Goal: Find specific page/section: Find specific page/section

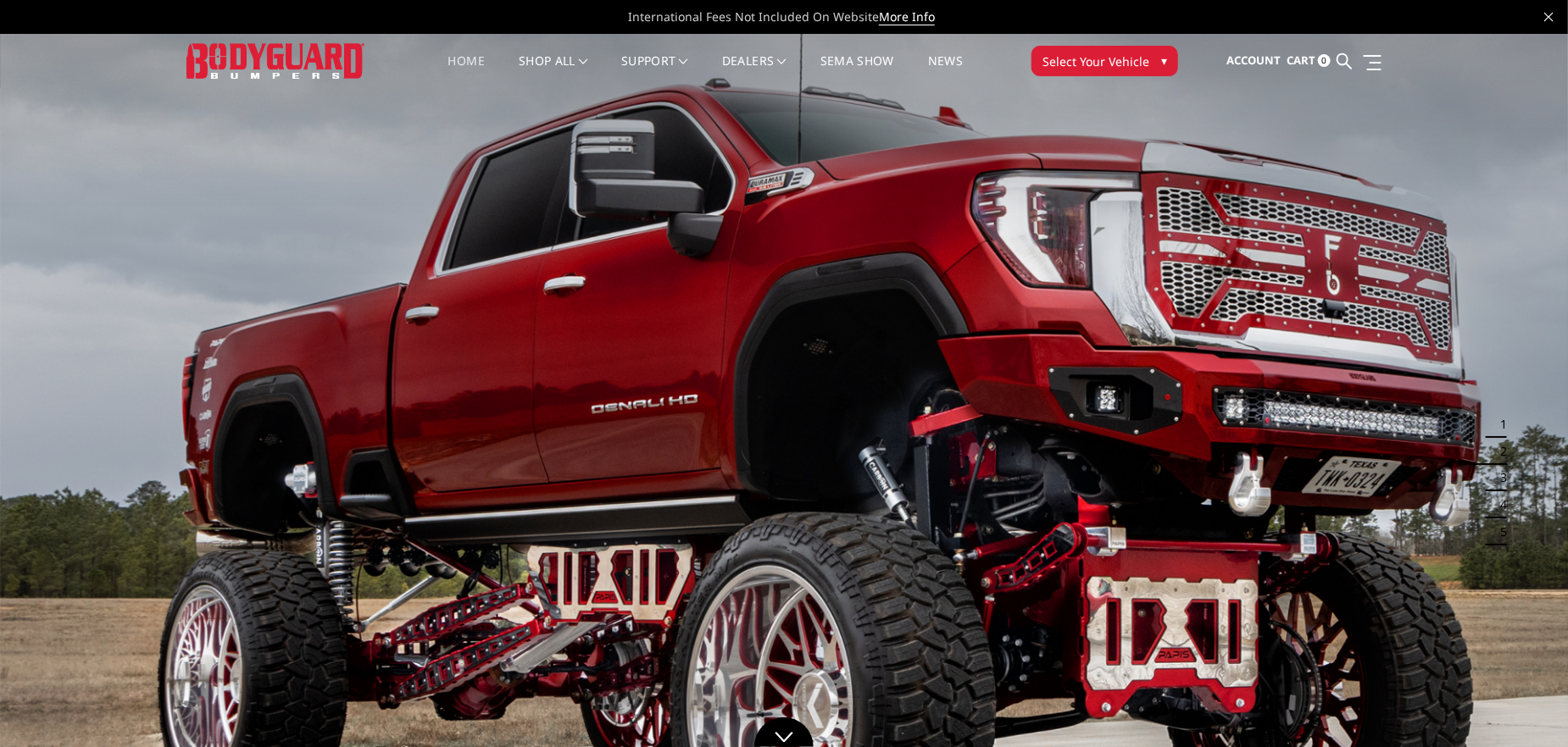
click at [468, 63] on link "Home" at bounding box center [467, 71] width 37 height 33
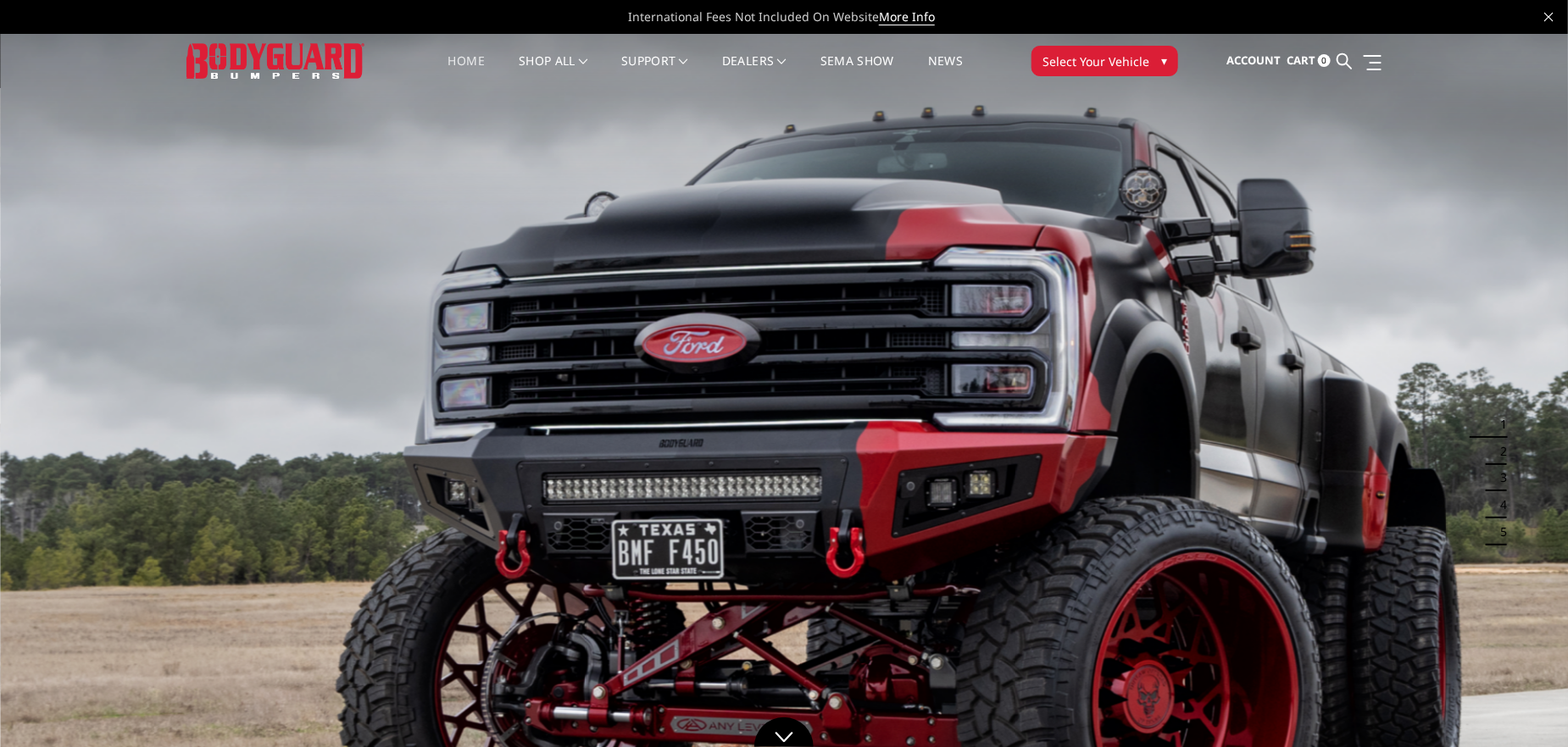
click at [1161, 58] on span "▾" at bounding box center [1163, 60] width 5 height 17
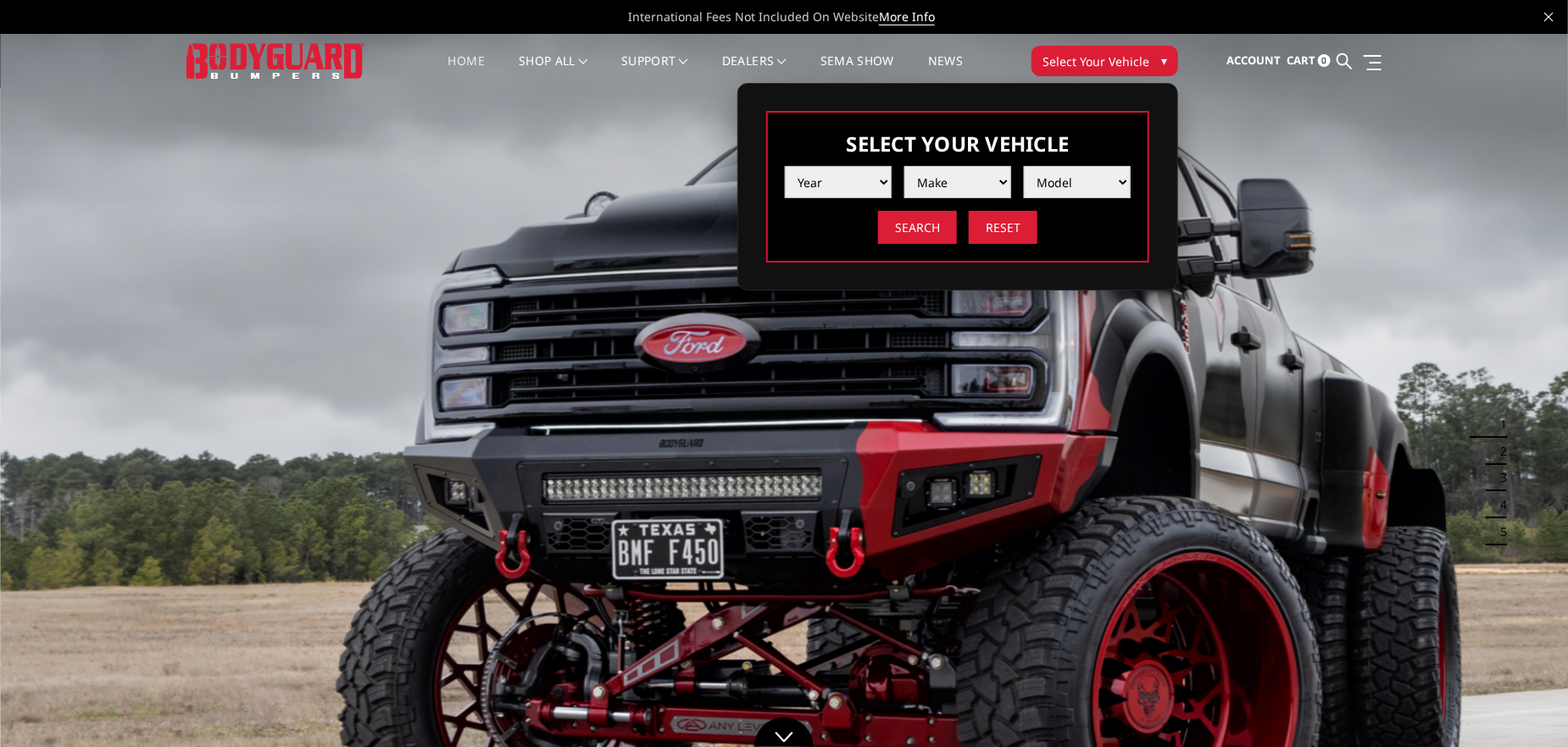
click at [878, 175] on select "Year [DATE] 2024 2023 2022 2021 2020 2019 2018 2017 2016 2015 2014 2013 2012 20…" at bounding box center [837, 182] width 107 height 32
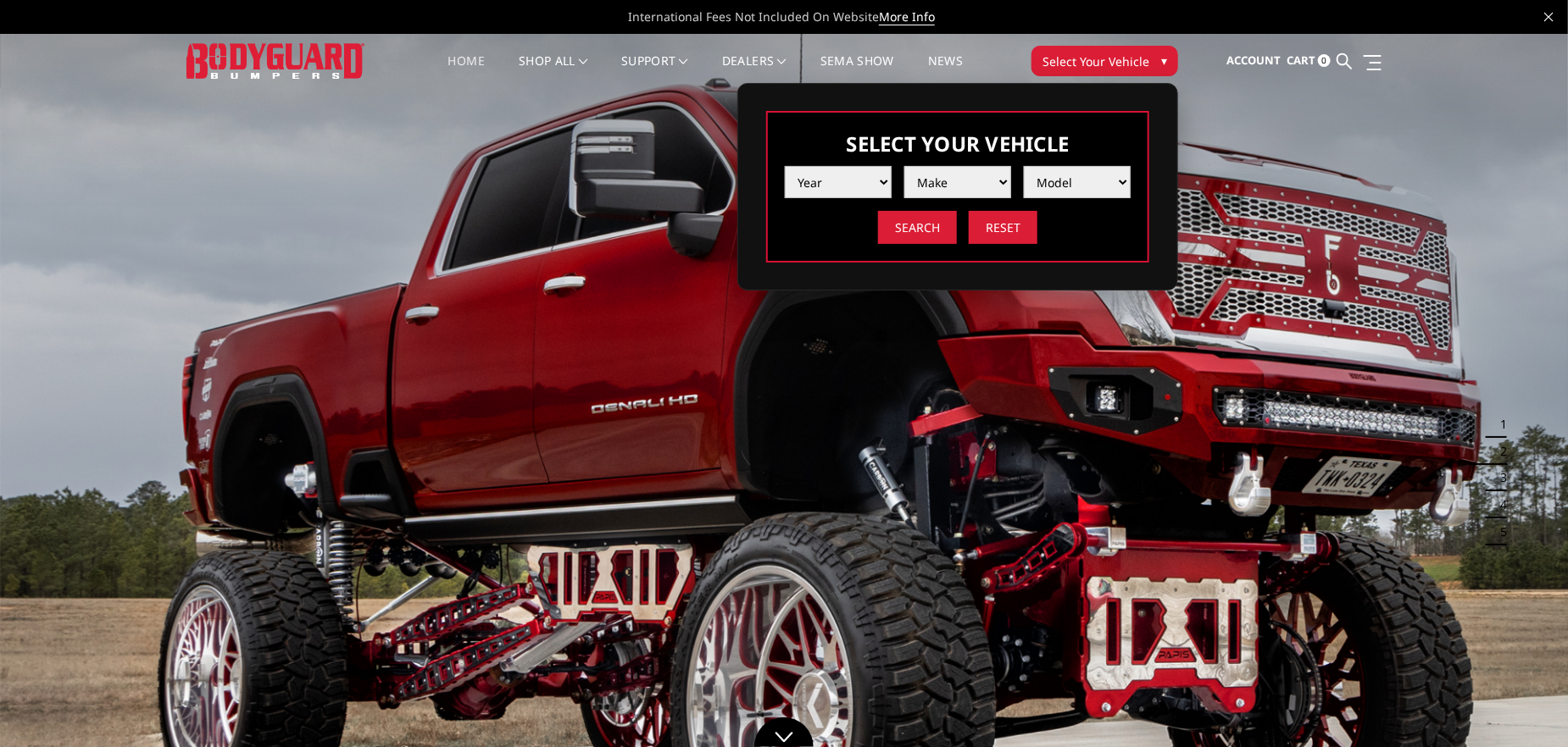
select select "yr_2025"
click at [784, 166] on select "Year [DATE] 2024 2023 2022 2021 2020 2019 2018 2017 2016 2015 2014 2013 2012 20…" at bounding box center [837, 182] width 107 height 32
click at [1005, 180] on select "Make Chevrolet Ford GMC Ram Toyota" at bounding box center [957, 182] width 107 height 32
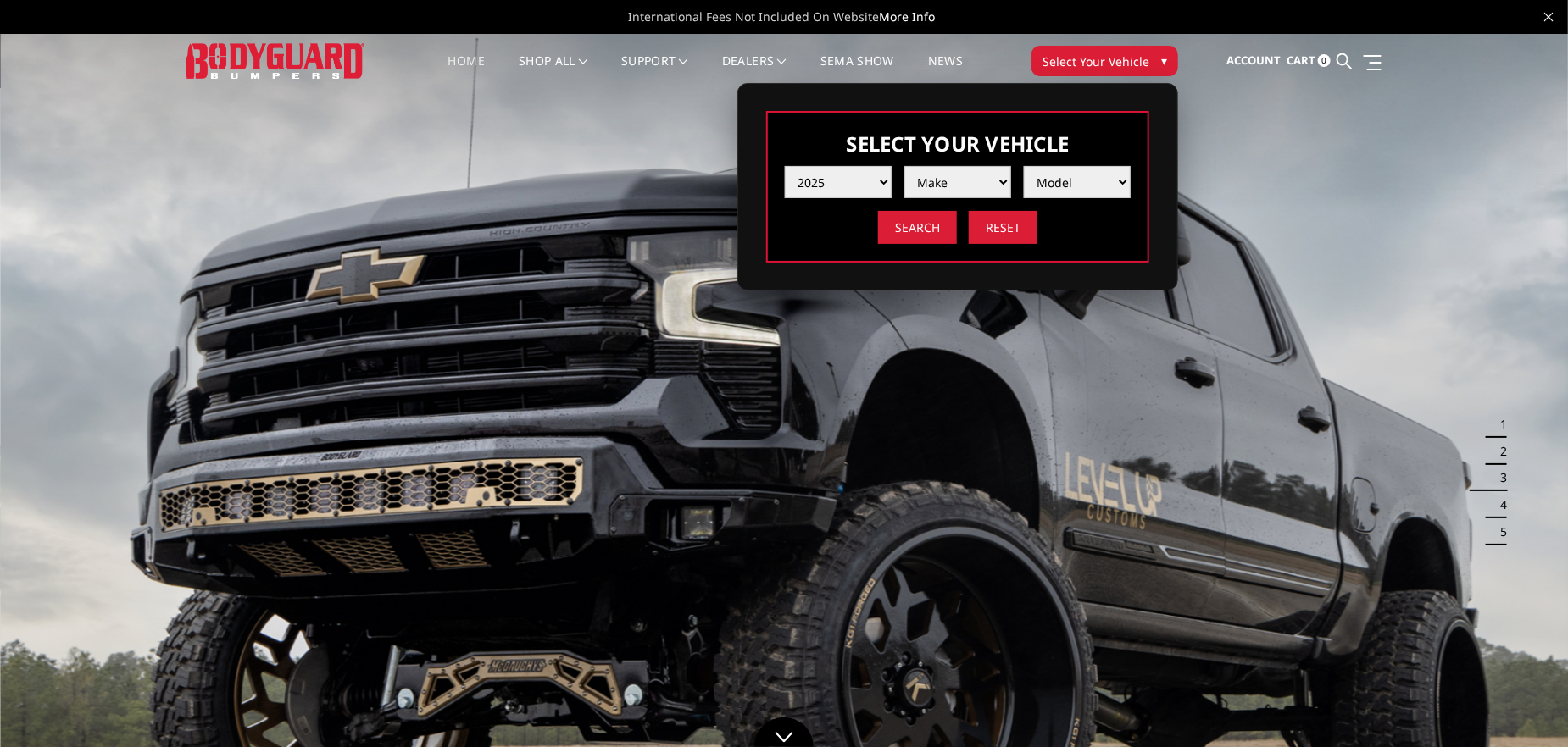
select select "mk_ram"
click at [904, 166] on select "Make Chevrolet Ford GMC Ram Toyota" at bounding box center [957, 182] width 107 height 32
click at [1121, 179] on select "Model 1500 6-Lug 1500 Rebel 2500 / 3500 4500 / 5500 RHO" at bounding box center [1077, 182] width 107 height 32
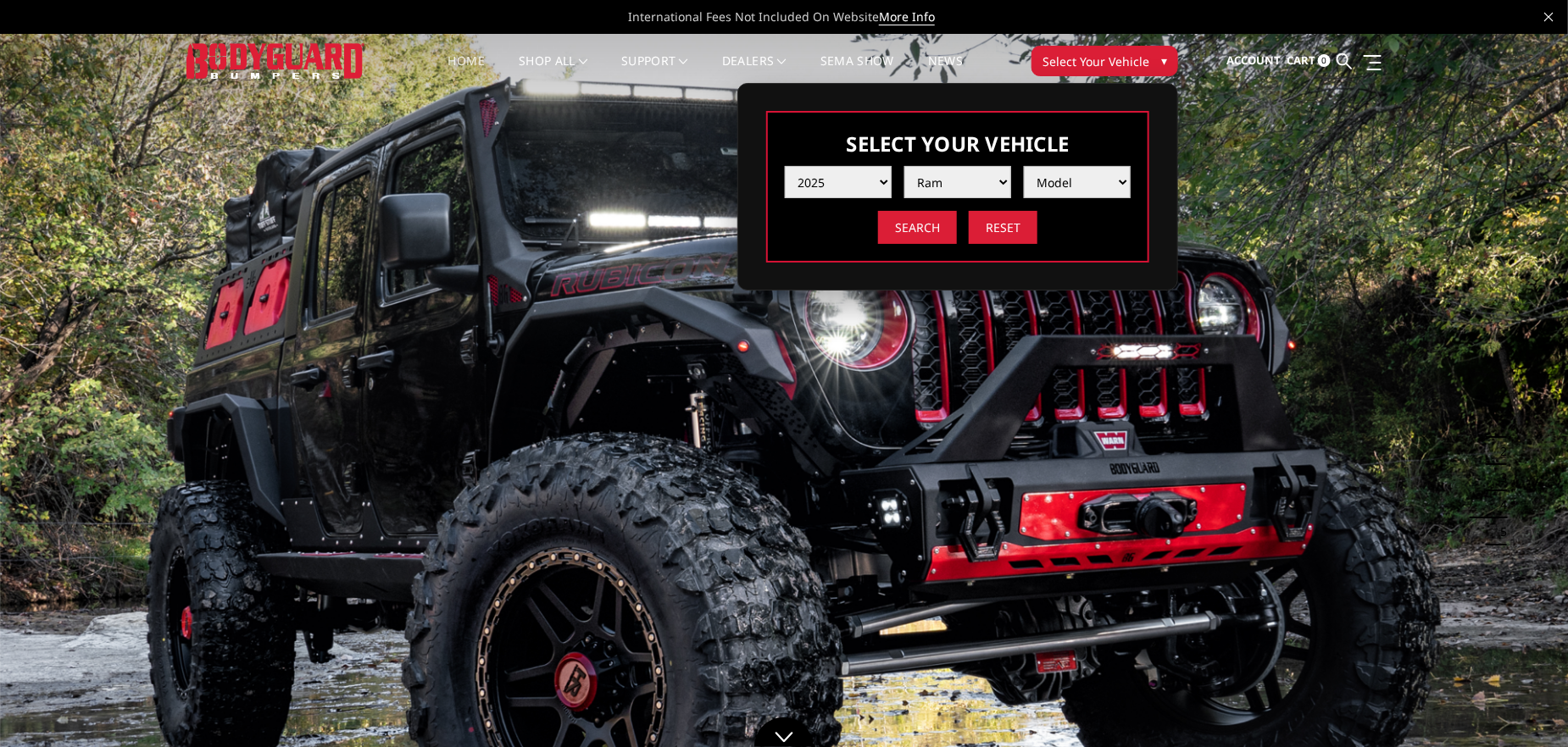
select select "md_1500-rebel"
click at [1024, 166] on select "Model 1500 6-Lug 1500 Rebel 2500 / 3500 4500 / 5500 RHO" at bounding box center [1077, 182] width 107 height 32
click at [932, 227] on input "Search" at bounding box center [917, 227] width 79 height 33
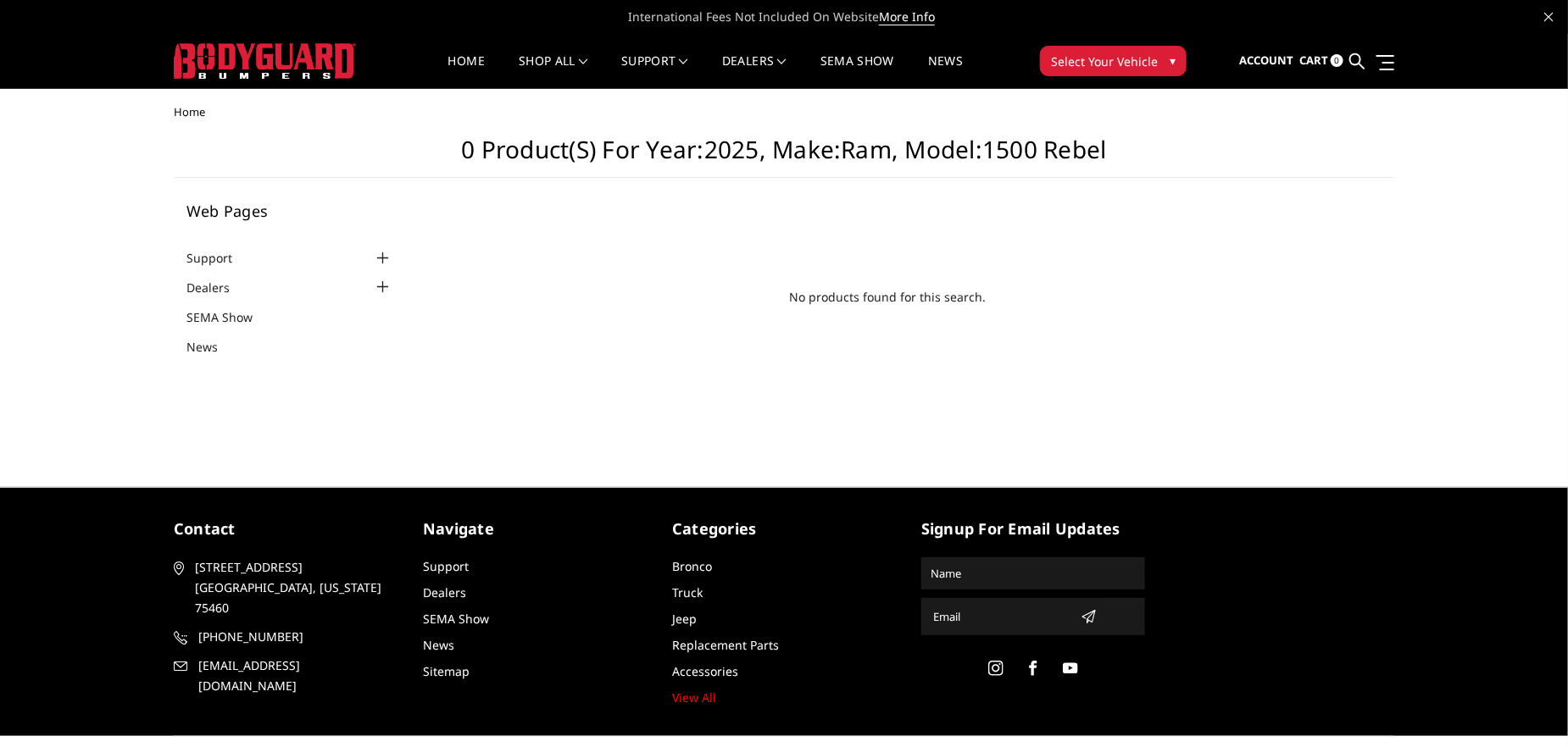
click at [1170, 62] on span "▾" at bounding box center [1173, 60] width 5 height 17
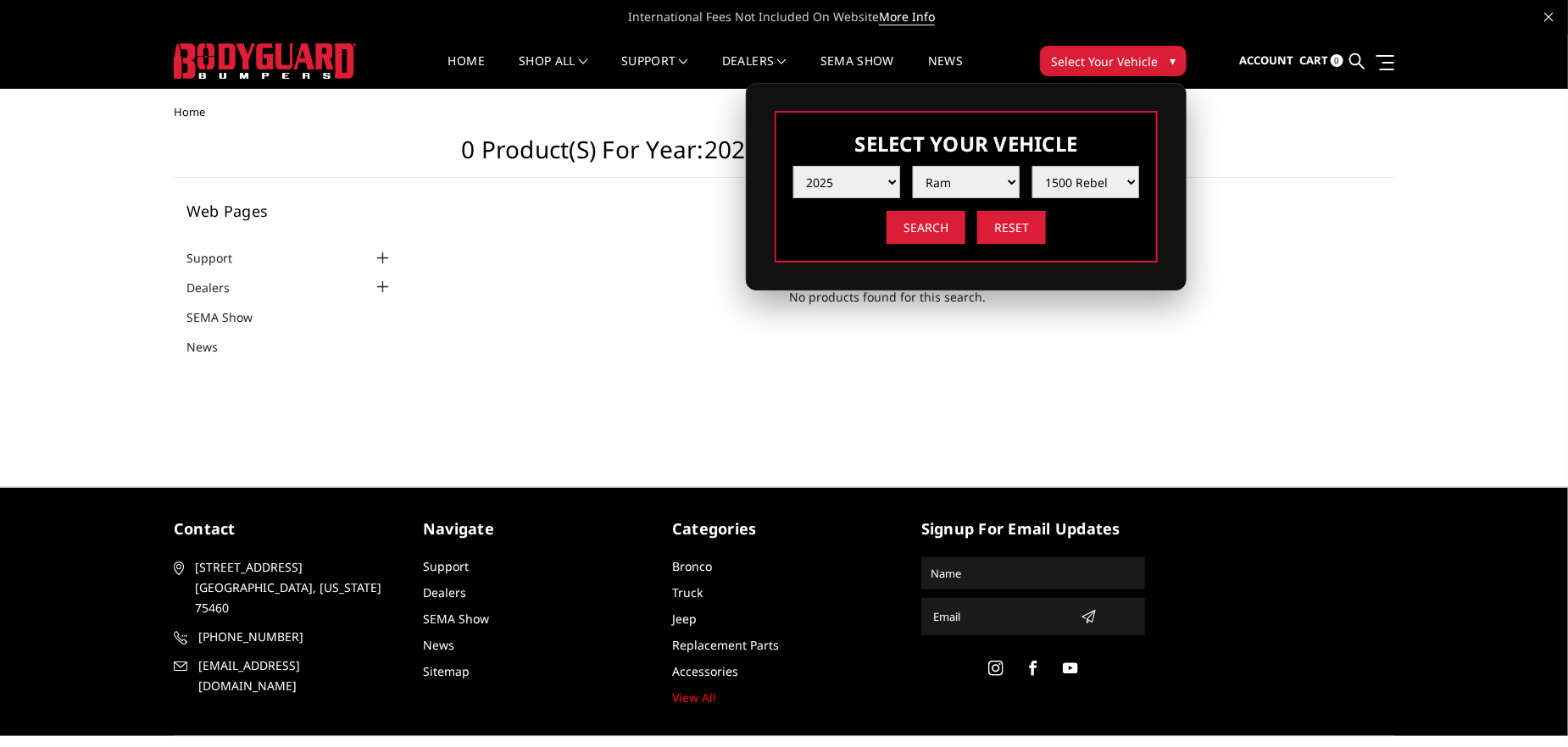
click at [1133, 179] on select "Model 1500 6-Lug 1500 Rebel 2500 / 3500 4500 / 5500 RHO" at bounding box center [1085, 182] width 107 height 32
click at [889, 180] on select "Year 2025 2024 2023 2022 2021 2020 2019 2018 2017 2016 2015 2014 2013 2012 2011…" at bounding box center [847, 182] width 107 height 32
select select "yr_2024"
click at [794, 166] on select "Year 2025 2024 2023 2022 2021 2020 2019 2018 2017 2016 2015 2014 2013 2012 2011…" at bounding box center [847, 182] width 107 height 32
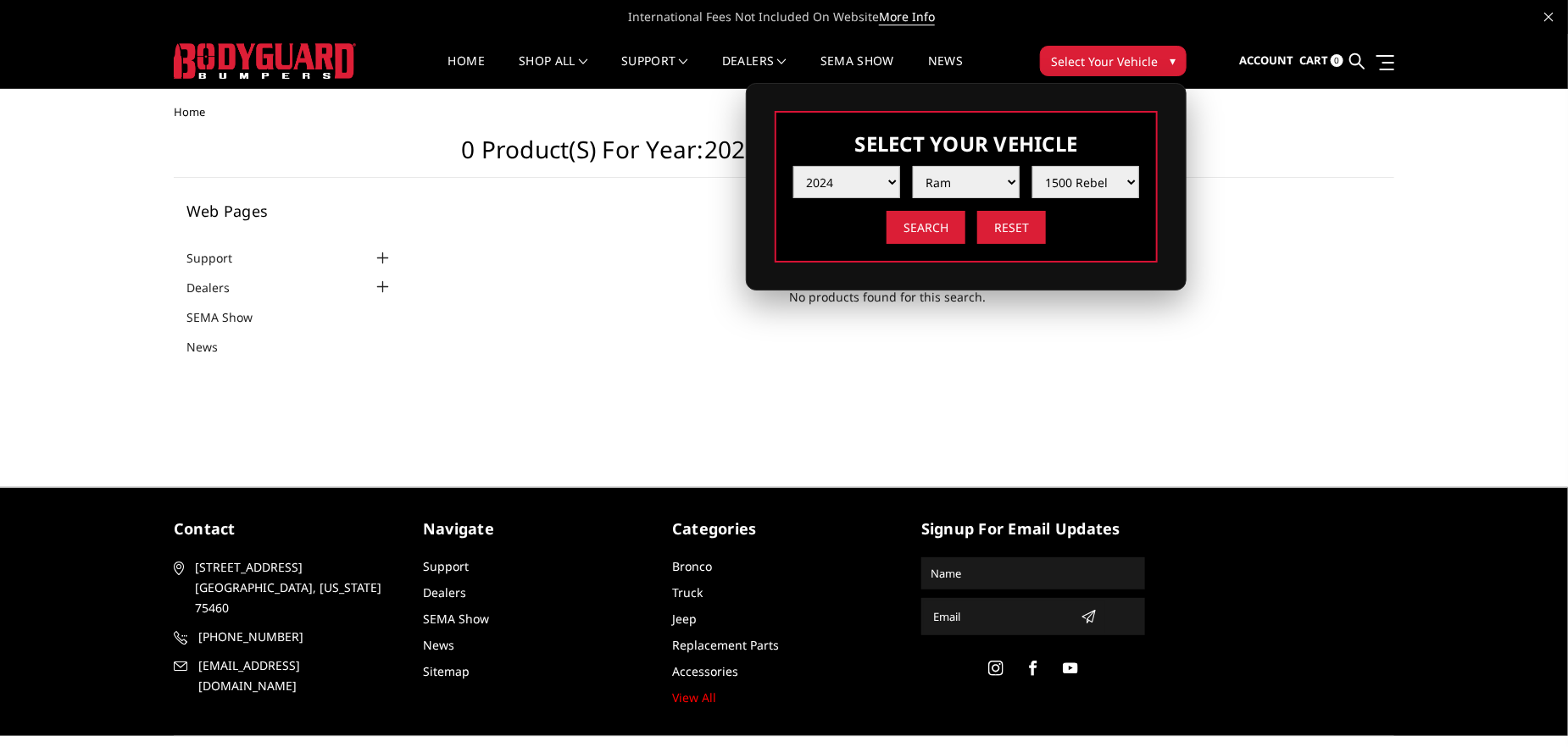
select select "-1"
click at [1006, 180] on select "Make Chevrolet Ford GMC Ram Toyota" at bounding box center [965, 182] width 107 height 32
select select "mk_ram"
click at [912, 166] on select "Make Chevrolet Ford GMC Ram Toyota" at bounding box center [965, 182] width 107 height 32
click at [1089, 180] on select "Model 1500 6-Lug 1500 Rebel 2500 / 3500 4500 / 5500 TRX" at bounding box center [1085, 182] width 107 height 32
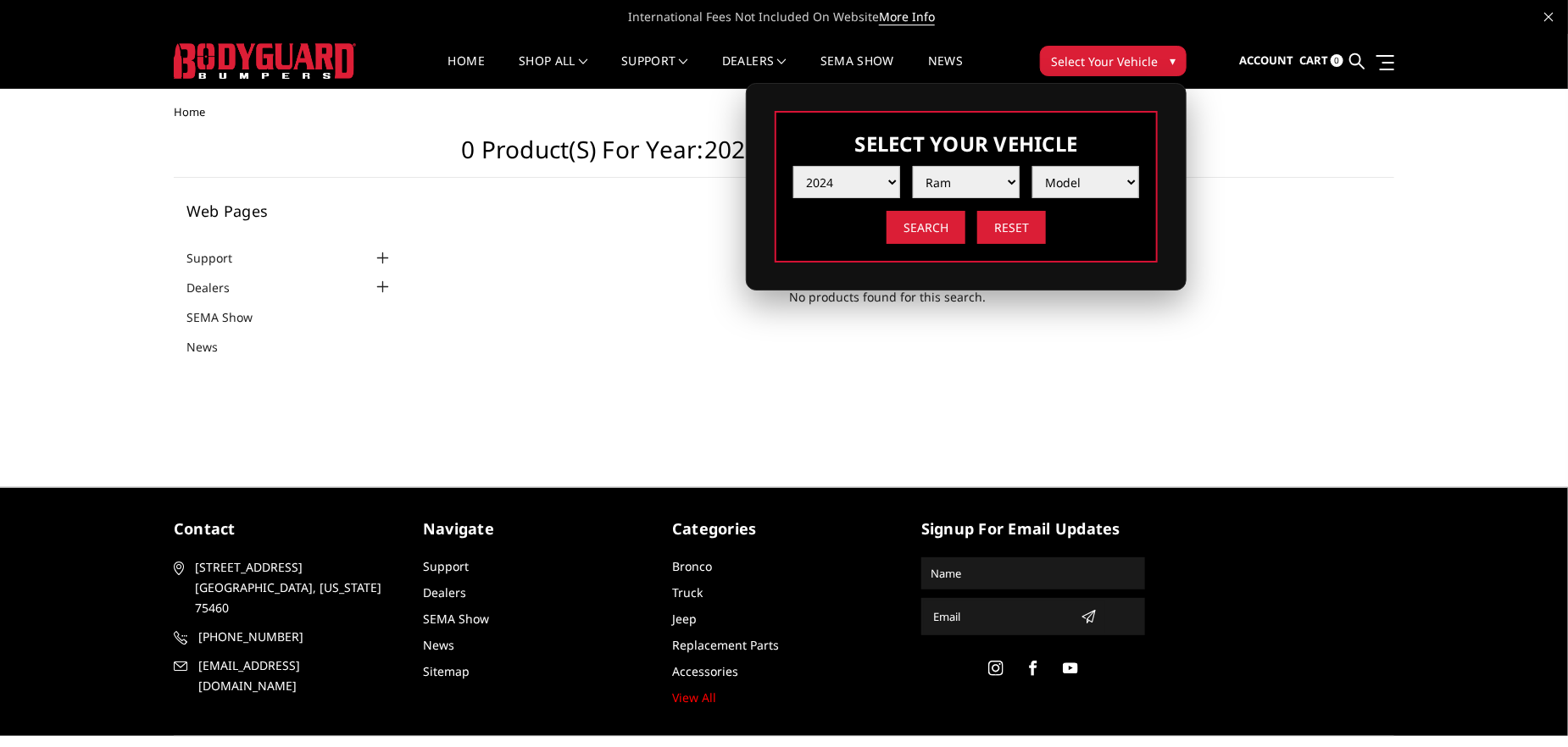
select select "md_1500-rebel"
click at [1032, 166] on select "Model 1500 6-Lug 1500 Rebel 2500 / 3500 4500 / 5500 TRX" at bounding box center [1085, 182] width 107 height 32
click at [936, 229] on input "Search" at bounding box center [926, 227] width 79 height 33
